Goal: Task Accomplishment & Management: Manage account settings

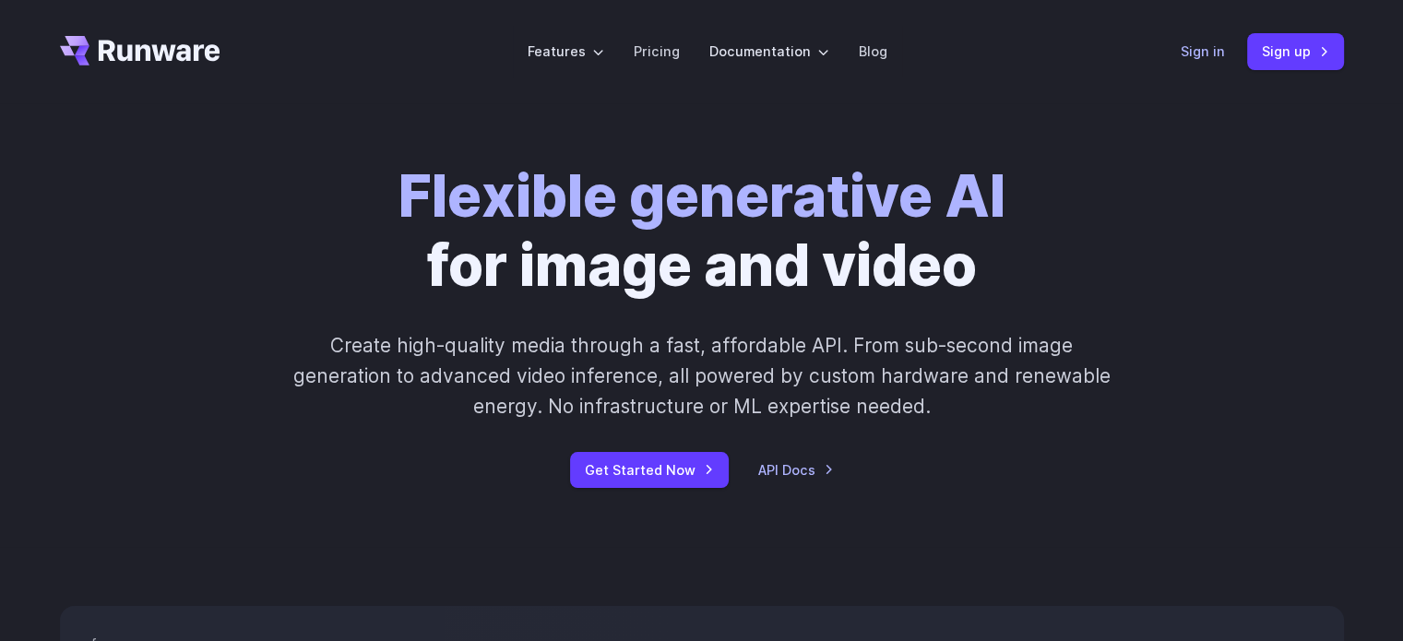
click at [1188, 55] on link "Sign in" at bounding box center [1202, 51] width 44 height 21
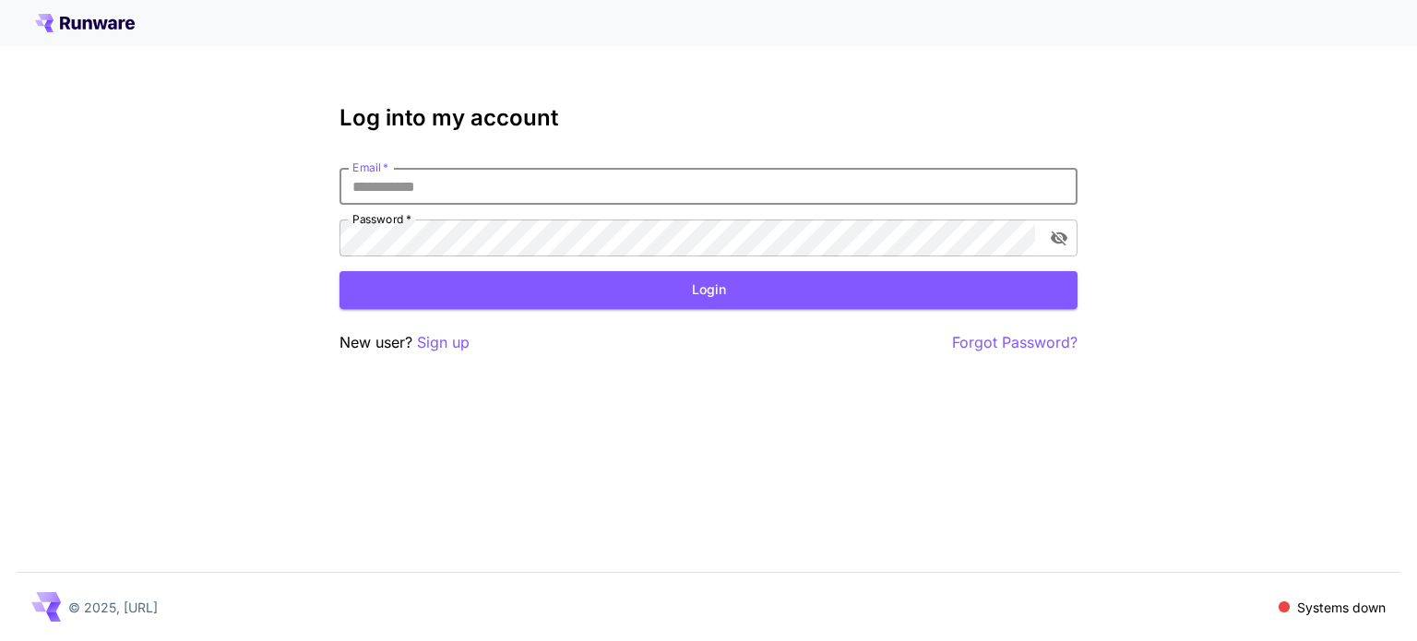
click at [746, 186] on input "Email   *" at bounding box center [708, 186] width 738 height 37
type input "**********"
click at [670, 292] on button "Login" at bounding box center [708, 290] width 738 height 38
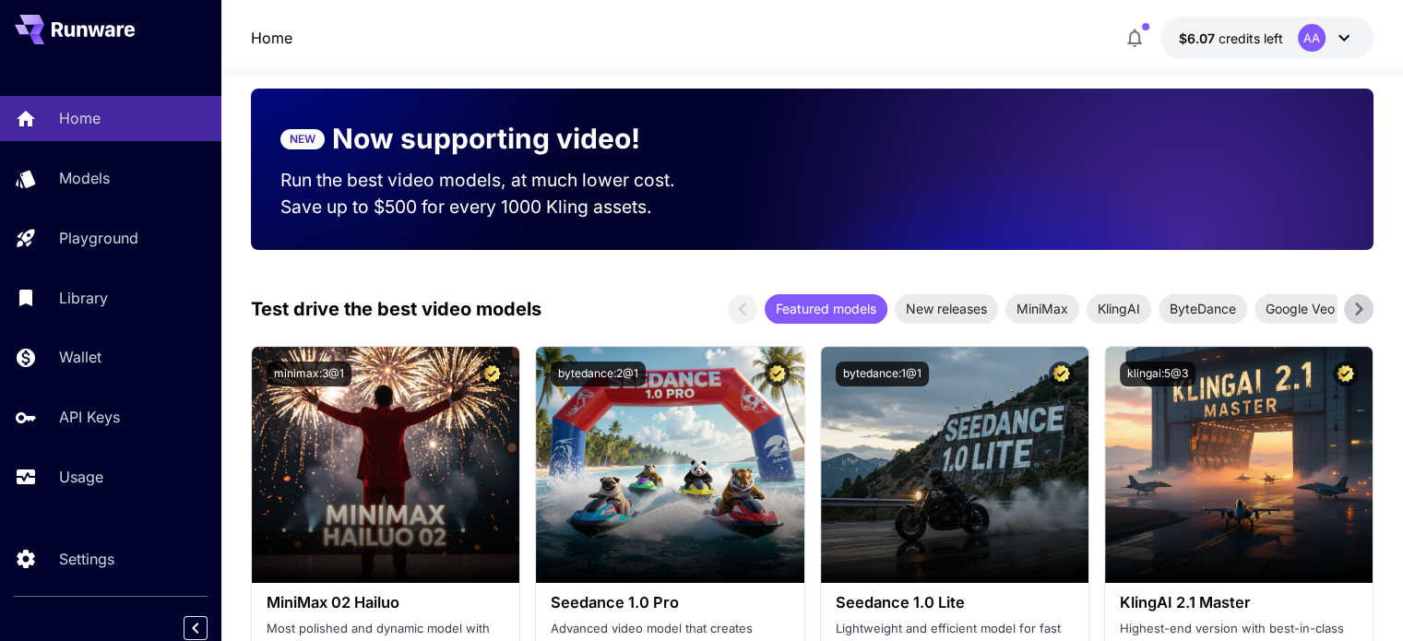
scroll to position [150, 0]
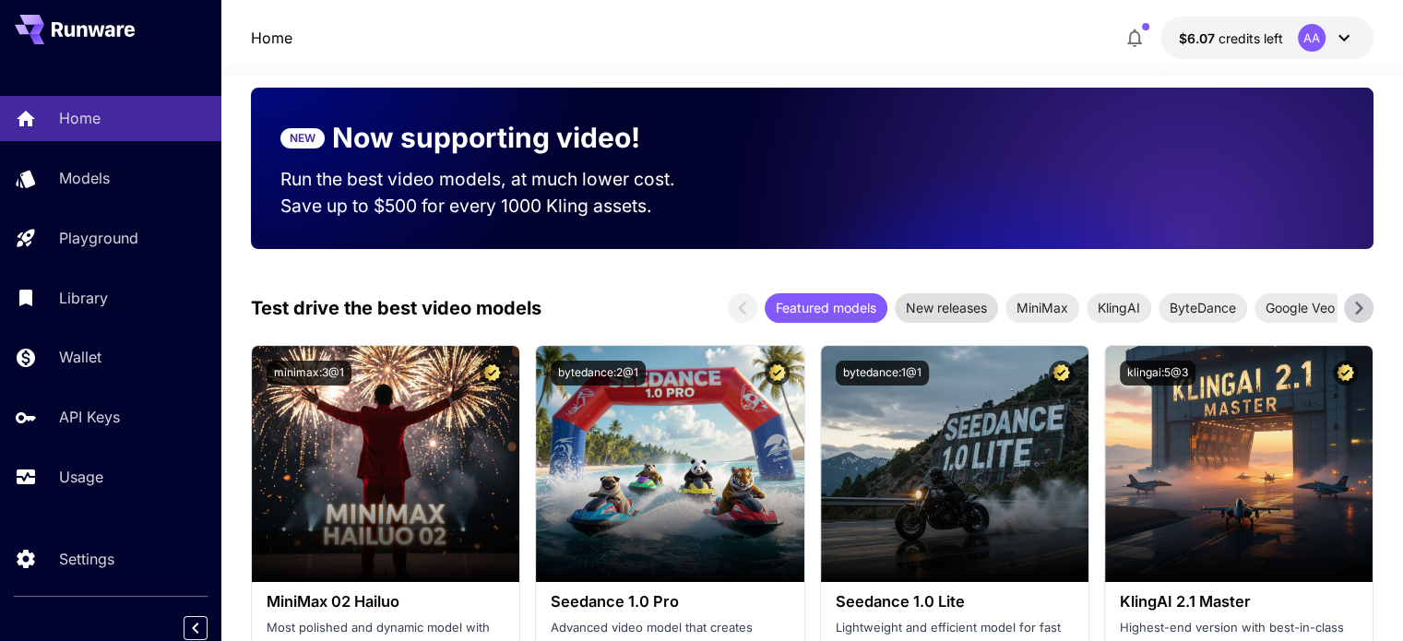
click at [926, 303] on span "New releases" at bounding box center [946, 307] width 103 height 19
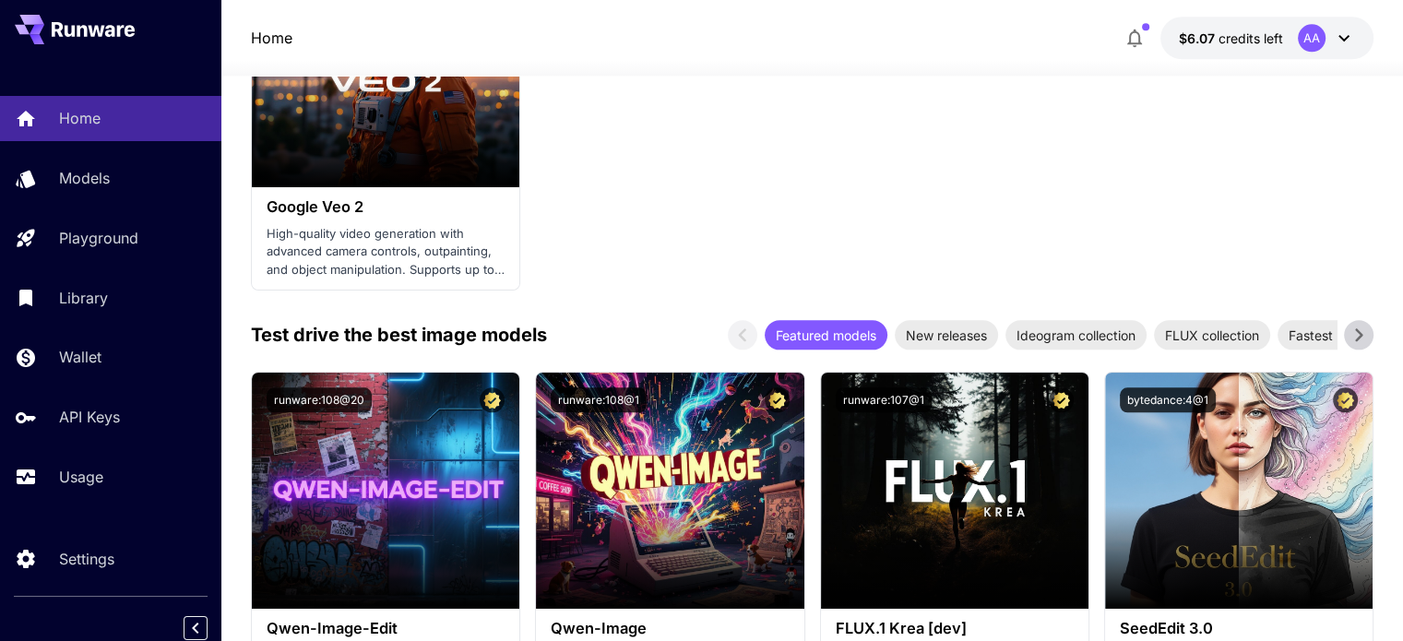
scroll to position [2145, 0]
